Goal: Obtain resource: Obtain resource

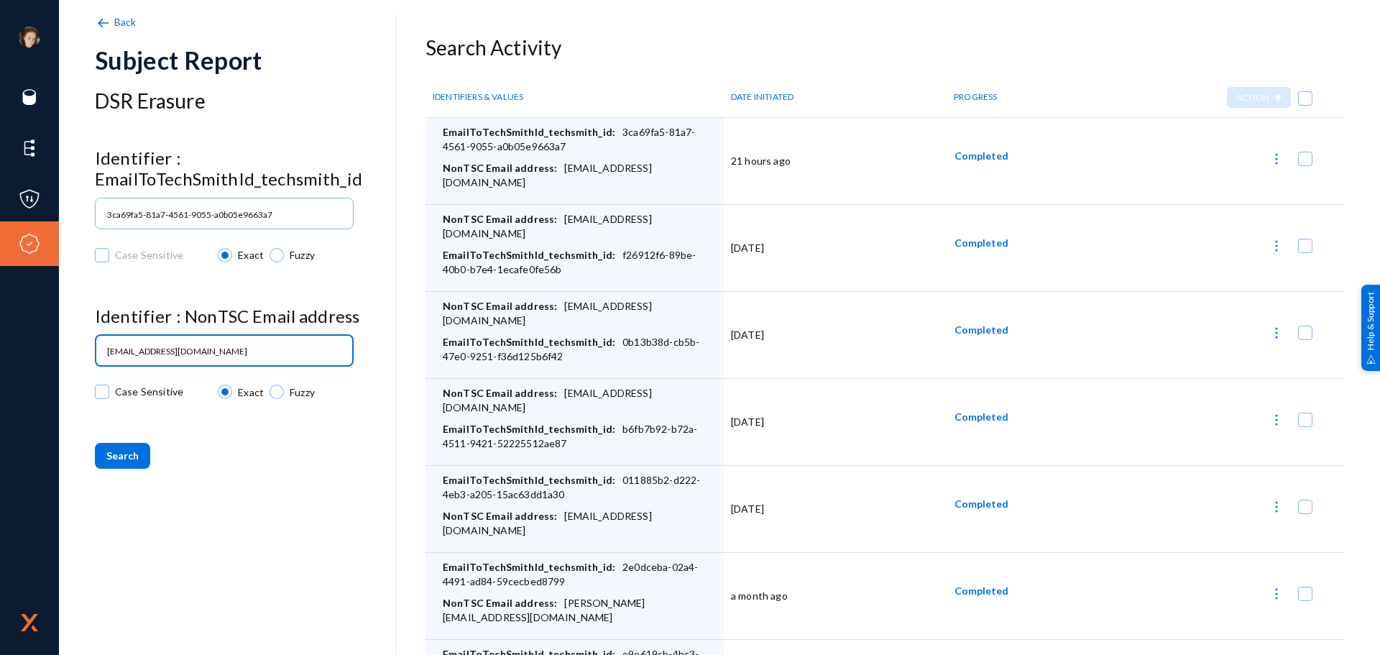
drag, startPoint x: 267, startPoint y: 354, endPoint x: -26, endPoint y: 354, distance: 293.3
click at [0, 354] on html "[PERSON_NAME][EMAIL_ADDRESS][DOMAIN_NAME] techsmith Log out Sources Classifiers…" at bounding box center [690, 327] width 1380 height 655
paste input "[PERSON_NAME][EMAIL_ADDRESS]"
type input "[PERSON_NAME][EMAIL_ADDRESS][DOMAIN_NAME]"
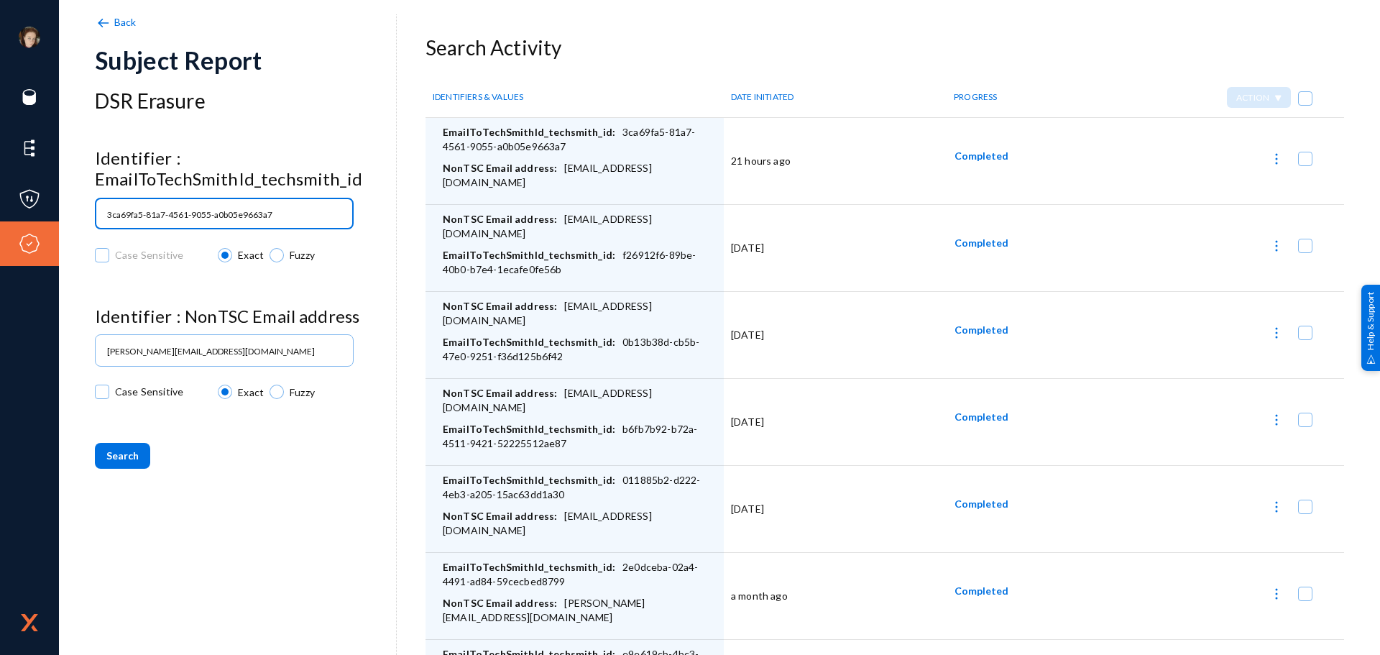
drag, startPoint x: 182, startPoint y: 216, endPoint x: 84, endPoint y: 208, distance: 98.0
click at [84, 209] on div "[PERSON_NAME][EMAIL_ADDRESS][DOMAIN_NAME] techsmith Log out Sources Classifiers…" at bounding box center [690, 327] width 1380 height 655
paste input "b698f4ea-1f38-4e0e-a4f8-aaab45ac2851"
type input "b698f4ea-1f38-4e0e-a4f8-aaab45ac2851"
click at [116, 457] on span "Search" at bounding box center [122, 455] width 32 height 12
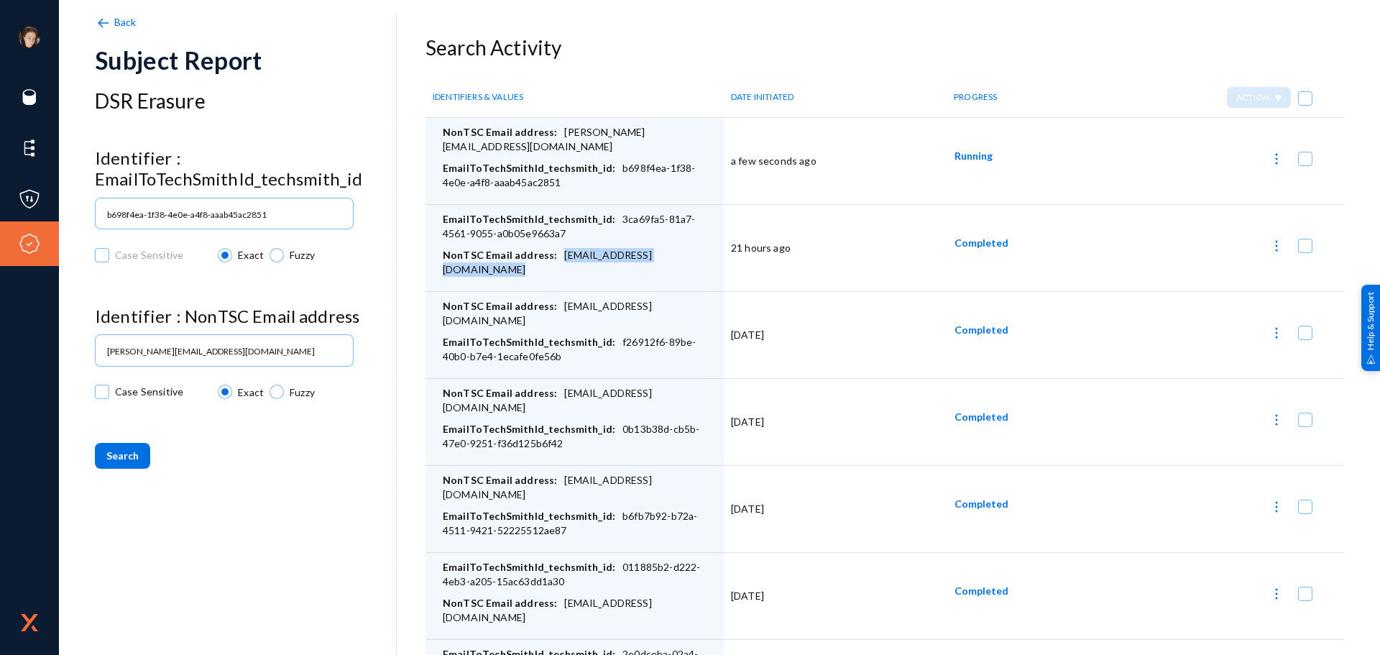
drag, startPoint x: 705, startPoint y: 260, endPoint x: 558, endPoint y: 260, distance: 147.4
click at [558, 260] on div "NonTSC Email address: [EMAIL_ADDRESS][DOMAIN_NAME]" at bounding box center [580, 266] width 274 height 36
copy div "[EMAIL_ADDRESS][DOMAIN_NAME]"
click at [1270, 249] on img at bounding box center [1277, 246] width 14 height 14
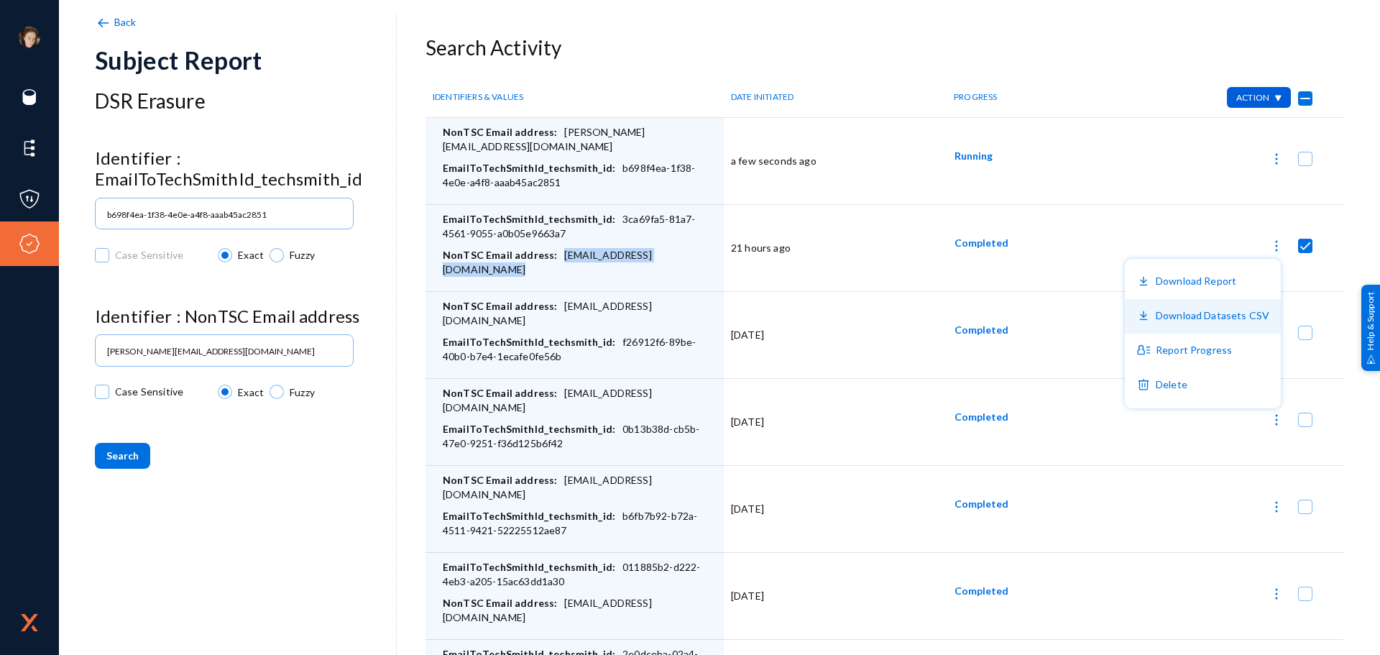
click at [1226, 319] on button "Download Datasets CSV" at bounding box center [1203, 316] width 156 height 35
checkbox input "false"
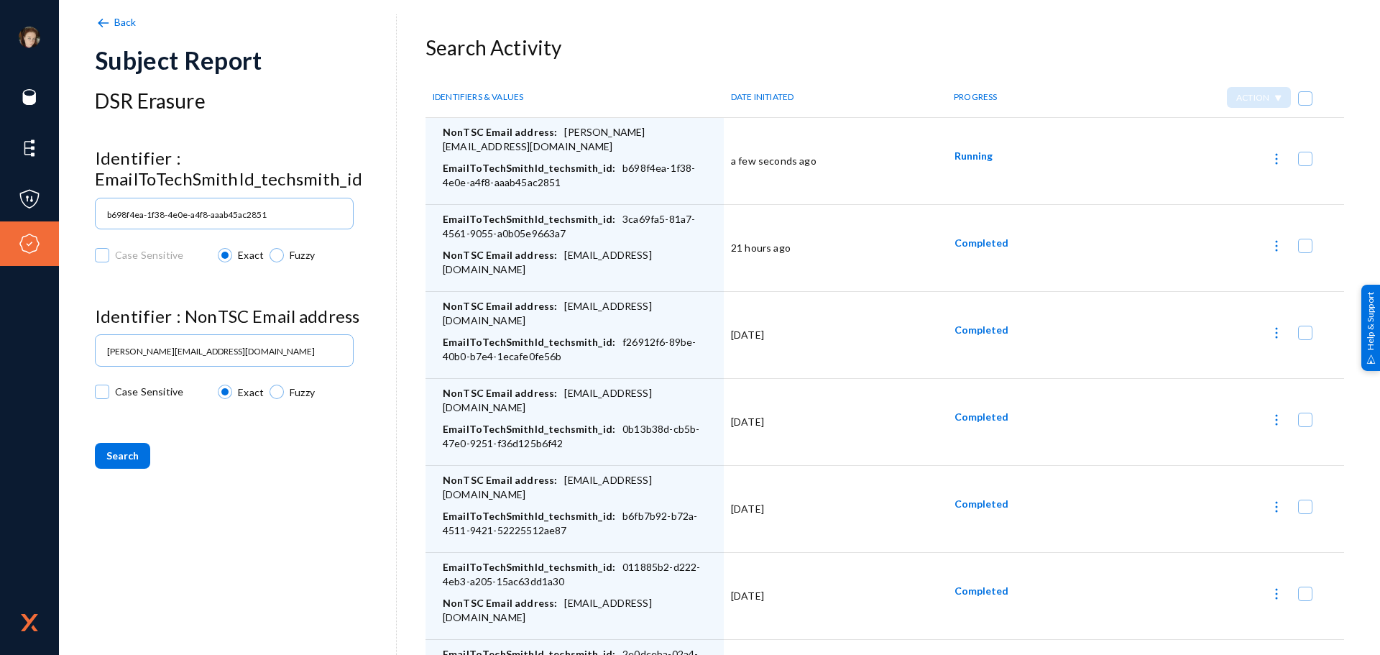
click at [678, 132] on div "NonTSC Email address: [PERSON_NAME][EMAIL_ADDRESS][DOMAIN_NAME]" at bounding box center [580, 143] width 274 height 36
drag, startPoint x: 678, startPoint y: 132, endPoint x: 558, endPoint y: 135, distance: 120.1
click at [558, 135] on div "NonTSC Email address: [PERSON_NAME][EMAIL_ADDRESS][DOMAIN_NAME]" at bounding box center [580, 143] width 274 height 36
copy div "[PERSON_NAME][EMAIL_ADDRESS][DOMAIN_NAME]"
